Goal: Task Accomplishment & Management: Manage account settings

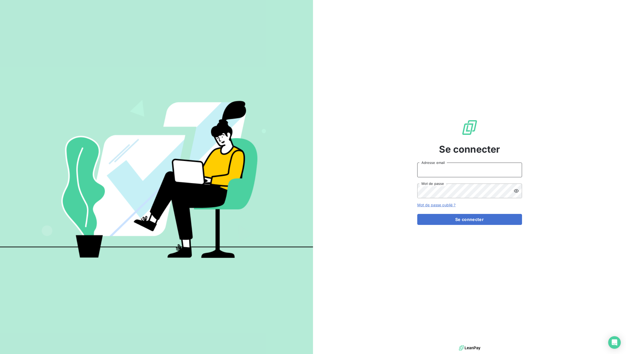
type input "[EMAIL_ADDRESS][DOMAIN_NAME]"
click at [444, 220] on button "Se connecter" at bounding box center [469, 219] width 105 height 11
